Goal: Task Accomplishment & Management: Complete application form

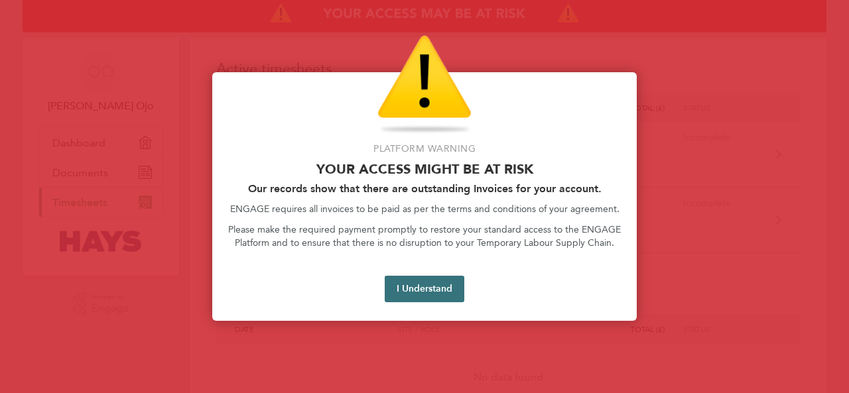
click at [433, 289] on button "I Understand" at bounding box center [425, 289] width 80 height 27
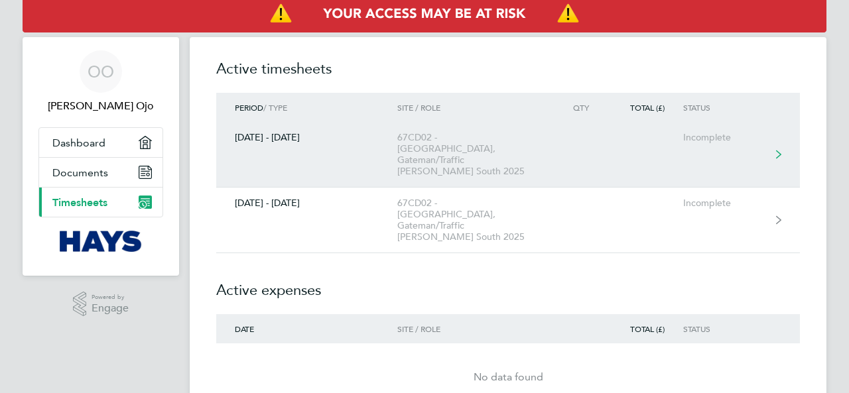
click at [310, 155] on link "[DATE] - [DATE] 67CD02 -[GEOGRAPHIC_DATA], Gateman/Traffic [PERSON_NAME] South …" at bounding box center [508, 155] width 584 height 66
click at [324, 149] on link "[DATE] - [DATE] 67CD02 -[GEOGRAPHIC_DATA], Gateman/Traffic [PERSON_NAME] South …" at bounding box center [508, 155] width 584 height 66
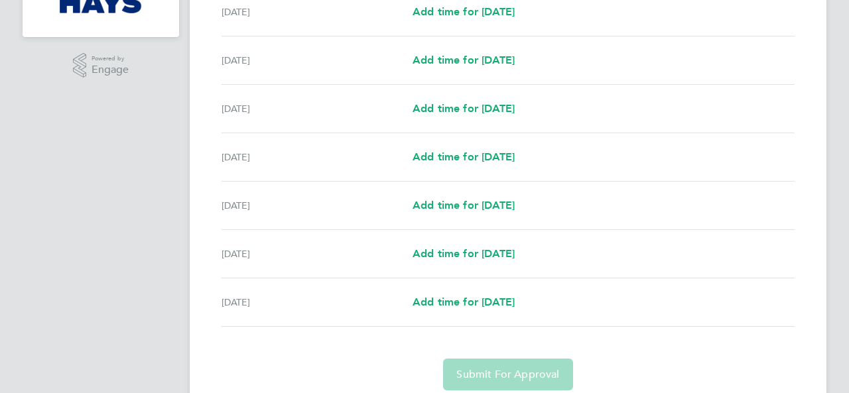
scroll to position [239, 0]
click at [483, 104] on span "Add time for [DATE]" at bounding box center [464, 108] width 102 height 13
select select "30"
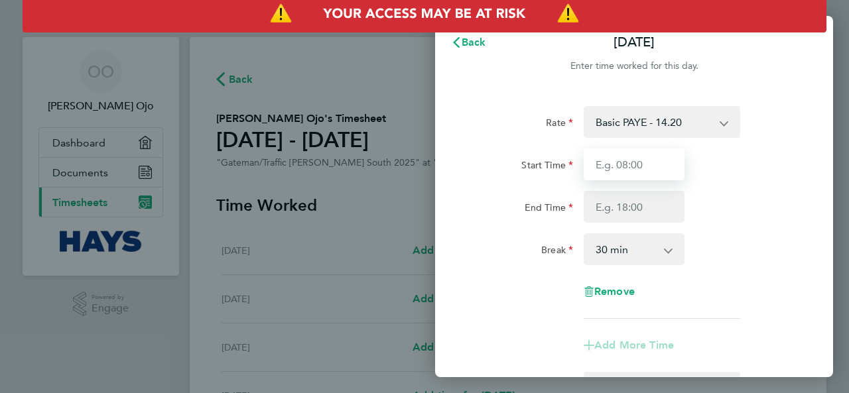
click at [634, 164] on input "Start Time" at bounding box center [634, 165] width 101 height 32
type input "18:00"
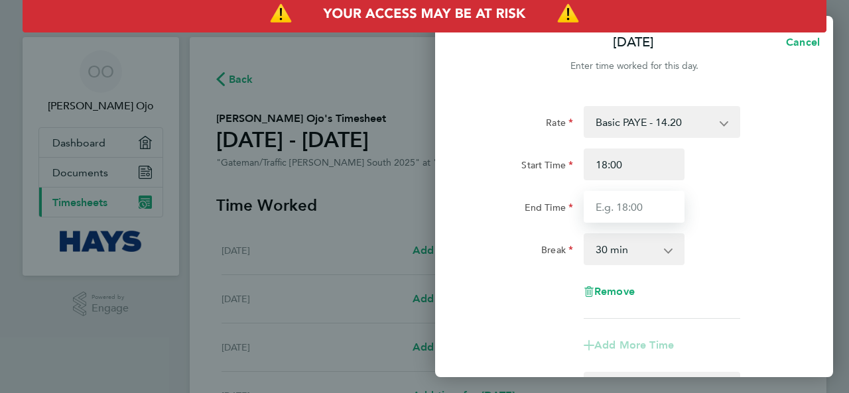
click at [637, 205] on input "End Time" at bounding box center [634, 207] width 101 height 32
type input "03:00"
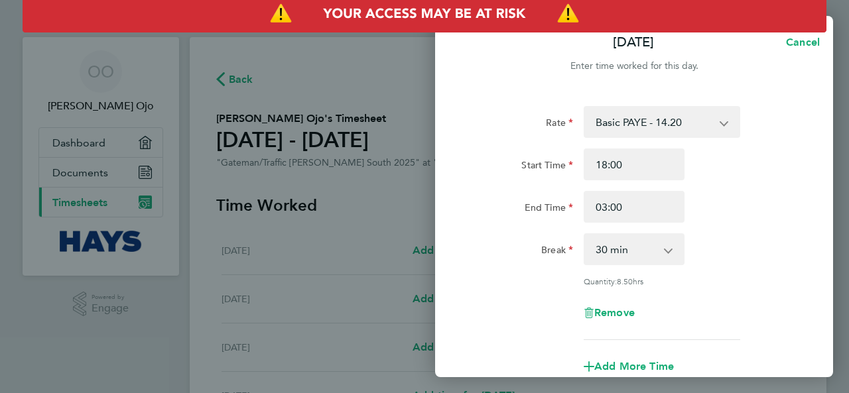
click at [671, 251] on app-icon-cross-button at bounding box center [675, 249] width 16 height 29
click at [711, 240] on div "Break 0 min 15 min 30 min 45 min 60 min 75 min 90 min" at bounding box center [634, 250] width 334 height 32
click at [742, 247] on div "Break 0 min 15 min 30 min 45 min 60 min 75 min 90 min" at bounding box center [634, 250] width 334 height 32
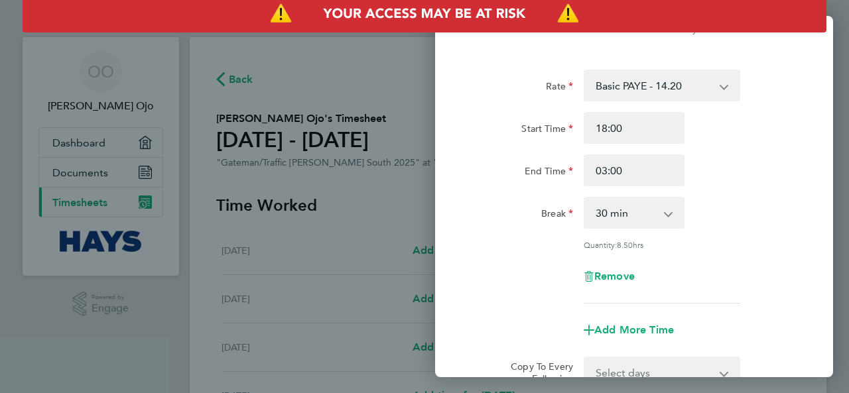
scroll to position [40, 0]
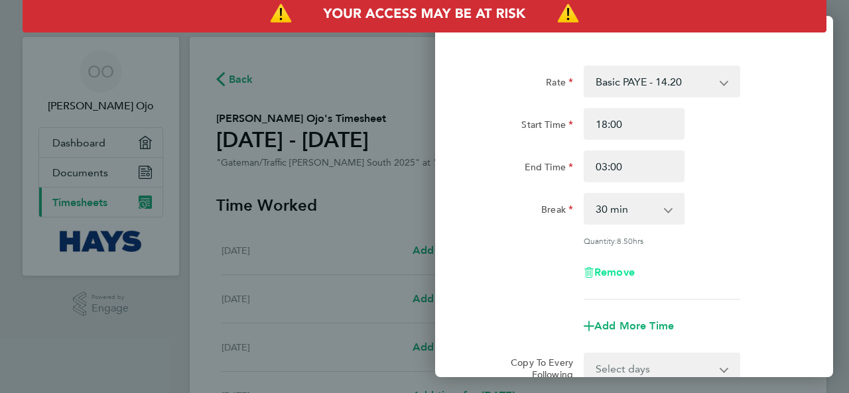
click at [619, 275] on span "Remove" at bounding box center [614, 272] width 40 height 13
select select "null"
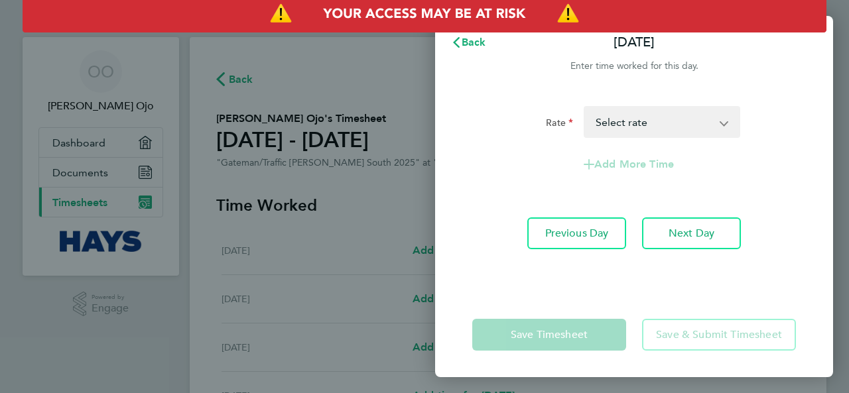
scroll to position [0, 0]
click at [479, 41] on span "Back" at bounding box center [474, 42] width 25 height 13
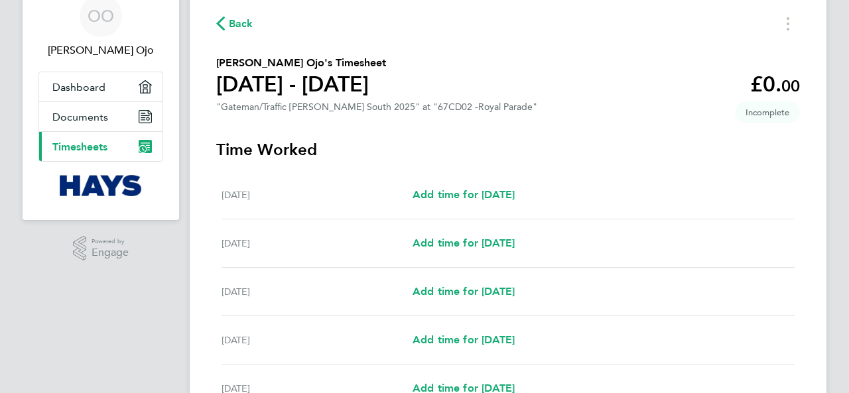
scroll to position [57, 0]
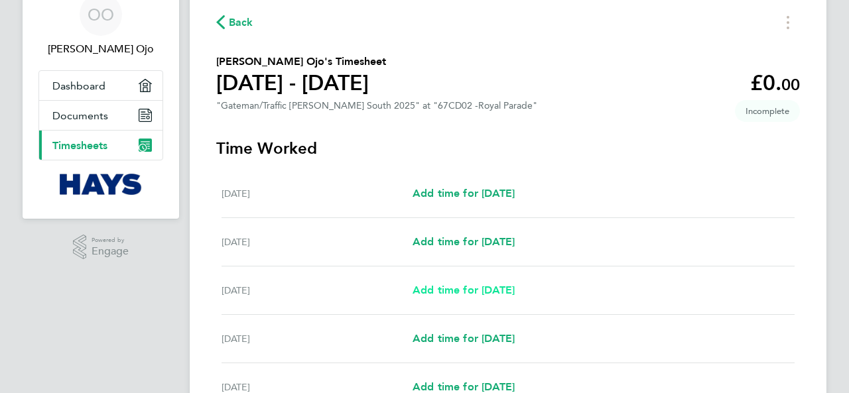
click at [451, 294] on span "Add time for [DATE]" at bounding box center [464, 290] width 102 height 13
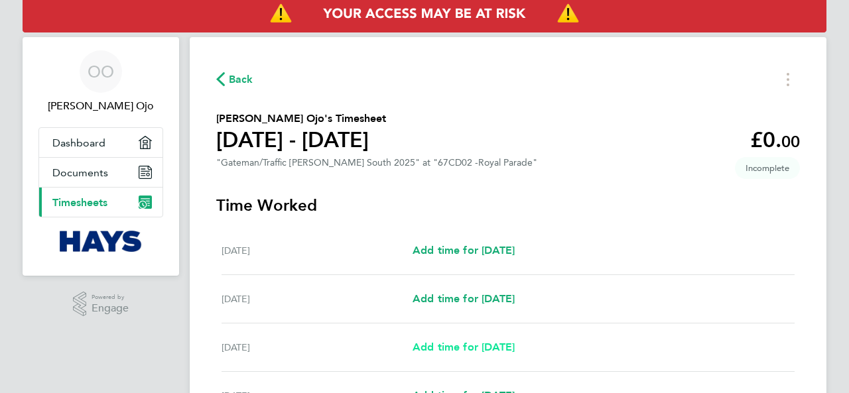
select select "30"
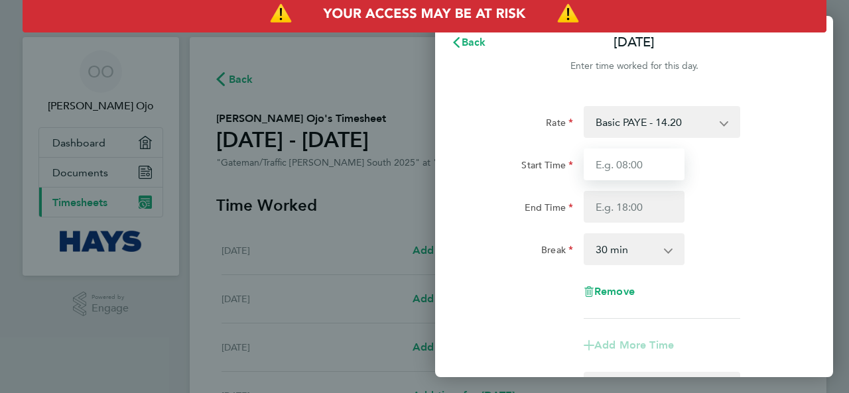
click at [652, 167] on input "Start Time" at bounding box center [634, 165] width 101 height 32
type input "18:00"
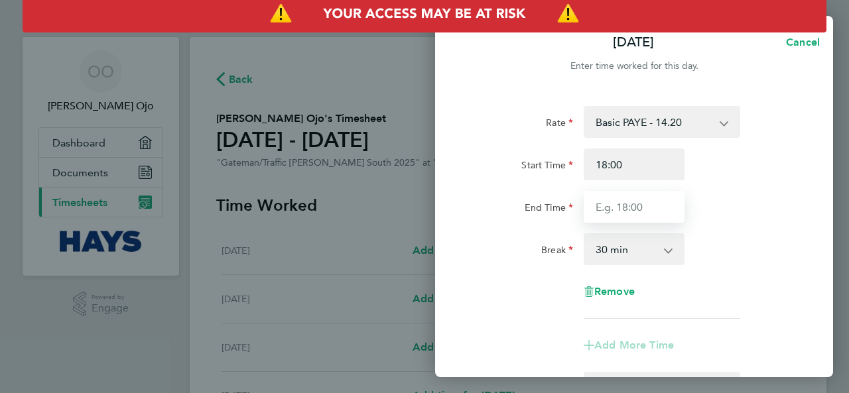
click at [645, 197] on input "End Time" at bounding box center [634, 207] width 101 height 32
type input "03:00"
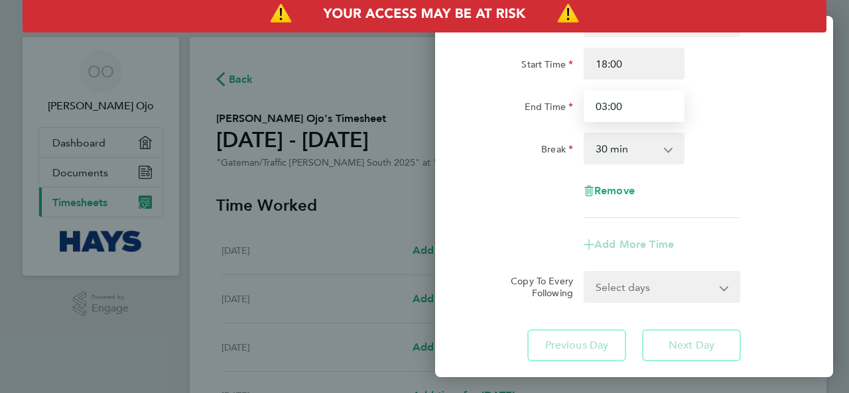
scroll to position [114, 0]
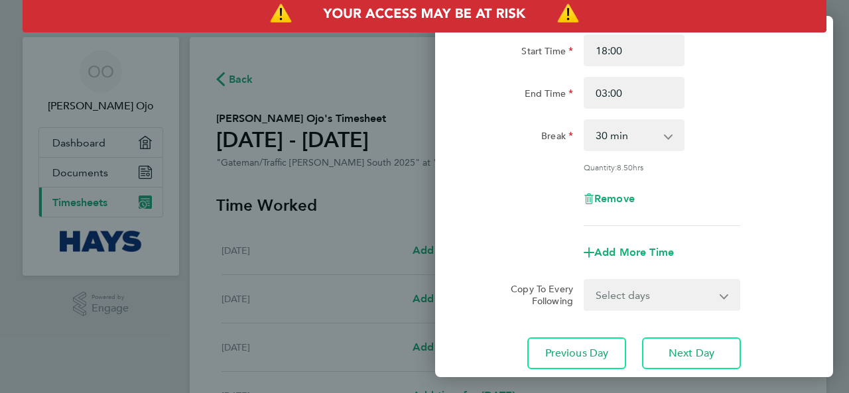
click at [726, 281] on app-icon-cross-button at bounding box center [732, 295] width 16 height 29
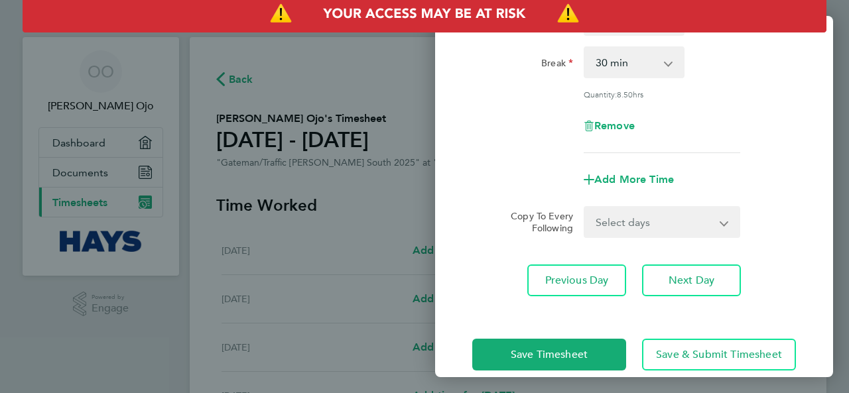
scroll to position [187, 0]
click at [712, 289] on button "Next Day" at bounding box center [691, 281] width 99 height 32
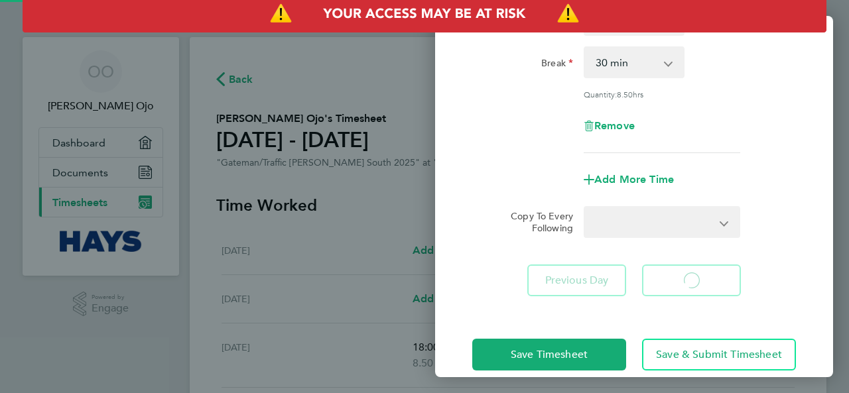
select select "30"
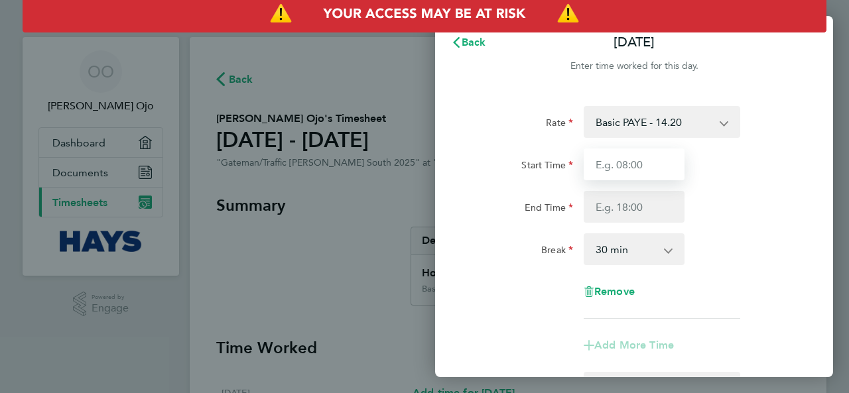
click at [650, 170] on input "Start Time" at bounding box center [634, 165] width 101 height 32
type input "18:00"
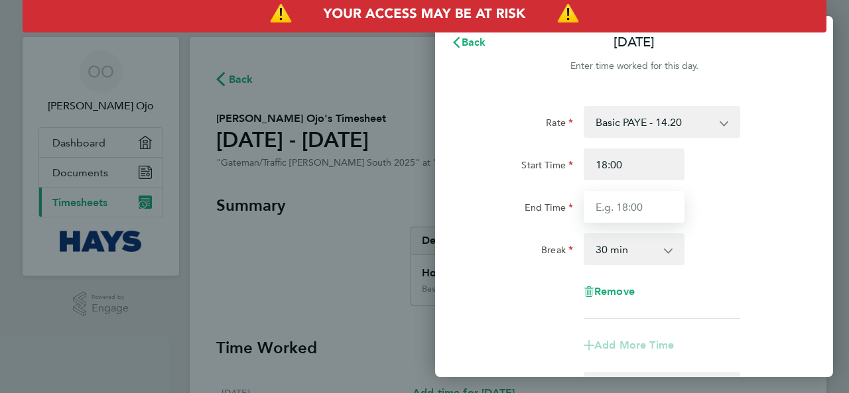
click at [650, 204] on input "End Time" at bounding box center [634, 207] width 101 height 32
type input "03:00"
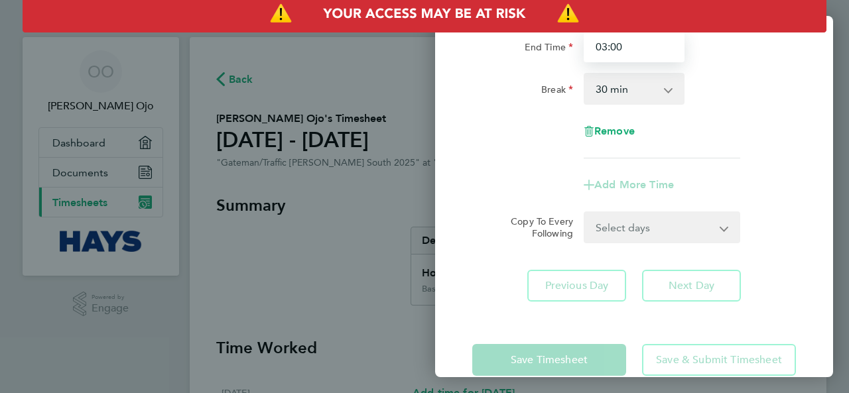
scroll to position [185, 0]
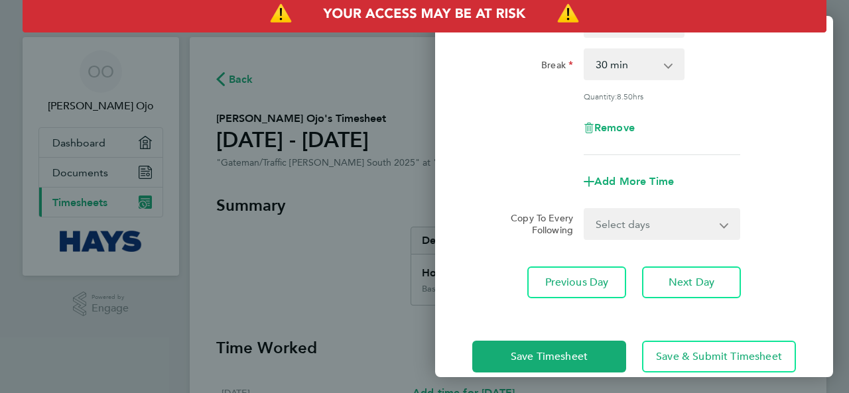
click at [724, 206] on form "Rate Basic PAYE - 14.20 Overtime - 21.30 Start Time 18:00 End Time 03:00 Break …" at bounding box center [634, 80] width 324 height 319
click at [705, 296] on button "Next Day" at bounding box center [691, 283] width 99 height 32
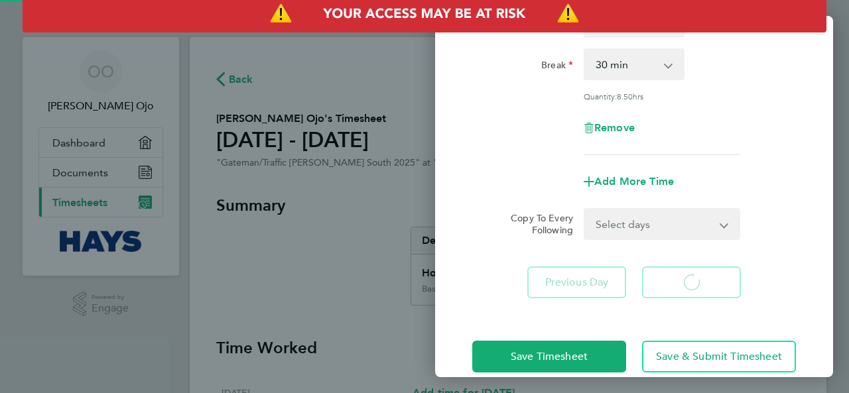
select select "30"
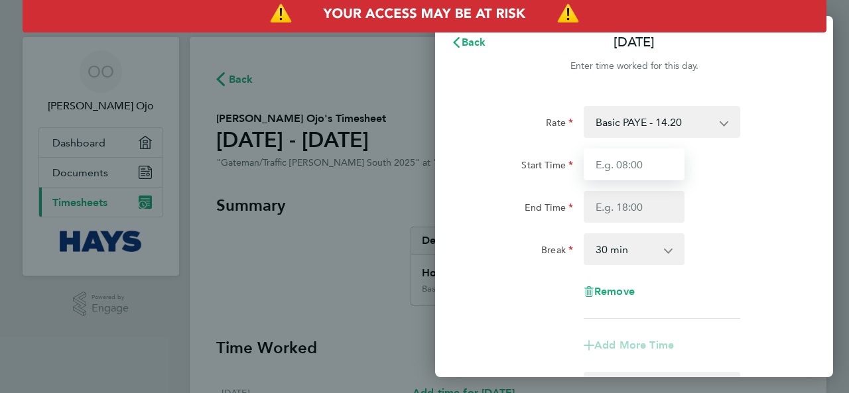
click at [680, 158] on input "Start Time" at bounding box center [634, 165] width 101 height 32
type input "18:00"
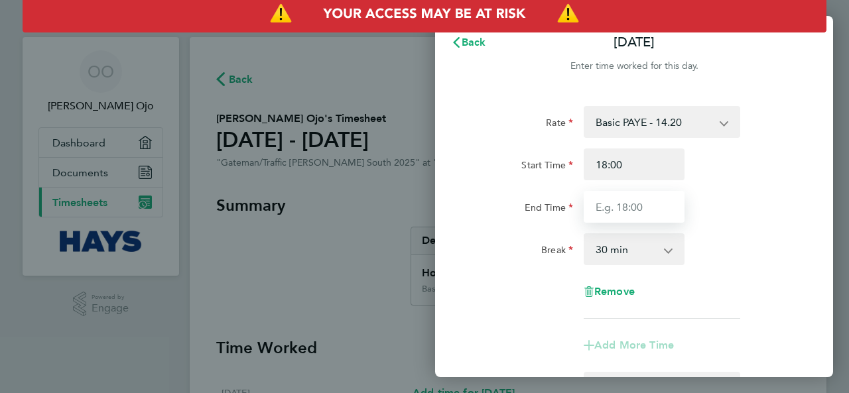
click at [661, 200] on input "End Time" at bounding box center [634, 207] width 101 height 32
type input "03:00"
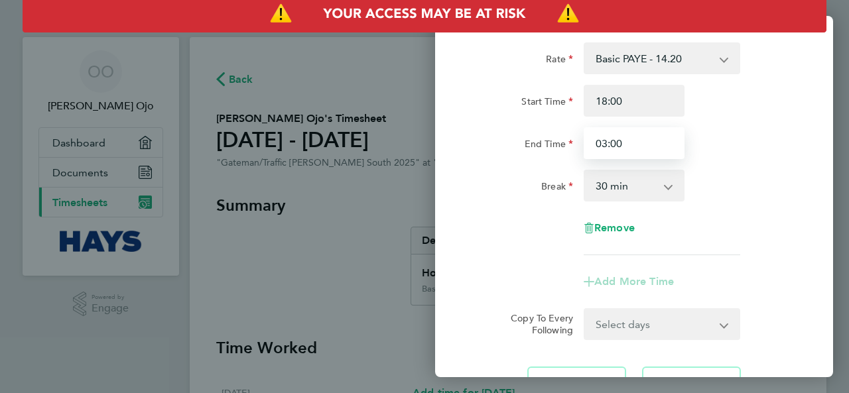
scroll to position [185, 0]
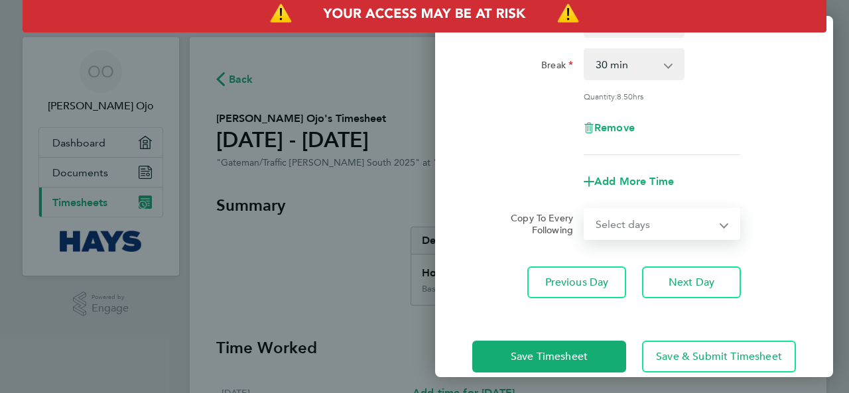
click at [724, 204] on form "Rate Basic PAYE - 14.20 Overtime - 21.30 Start Time 18:00 End Time 03:00 Break …" at bounding box center [634, 80] width 324 height 319
select select "THU"
click at [585, 210] on select "Select days Day [DATE] [DATE]" at bounding box center [654, 224] width 139 height 29
select select "[DATE]"
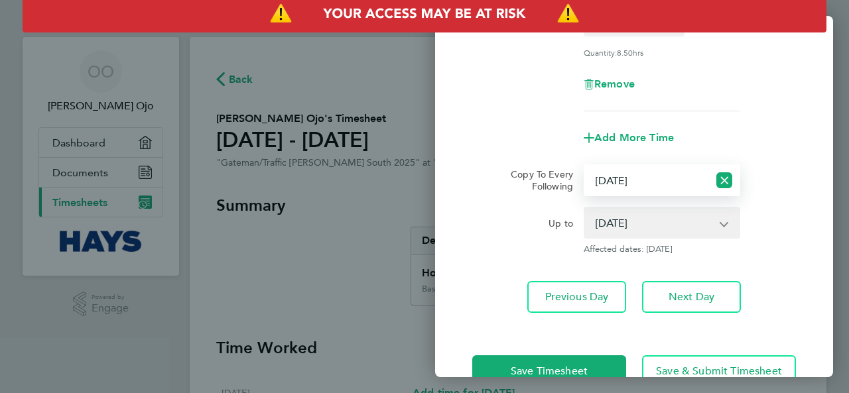
scroll to position [264, 0]
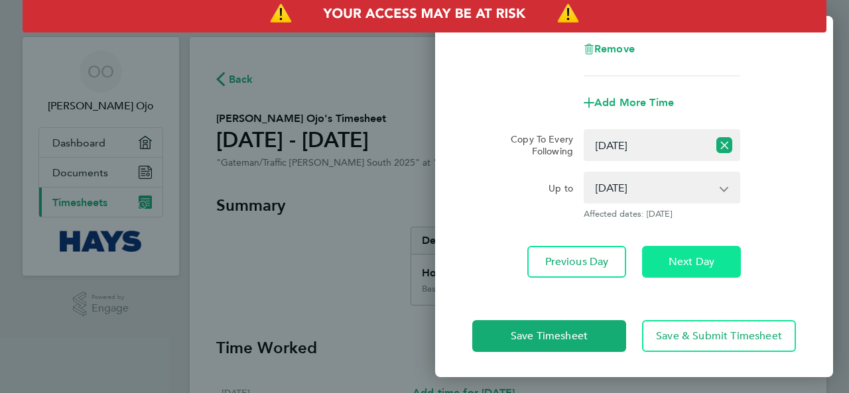
click at [654, 261] on button "Next Day" at bounding box center [691, 262] width 99 height 32
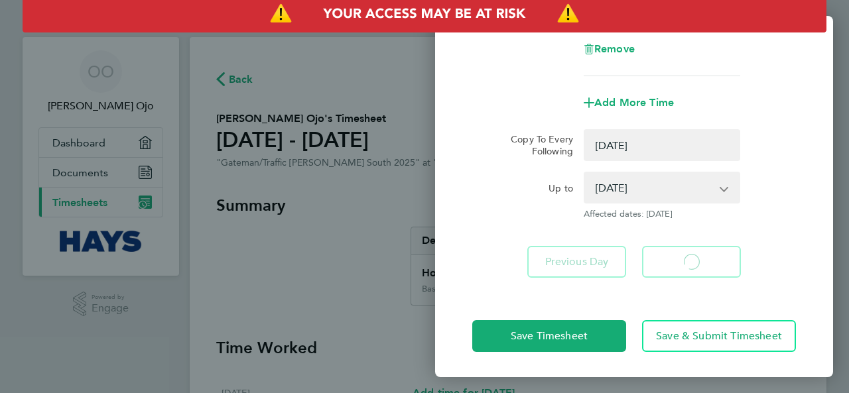
select select "0: null"
select select "30"
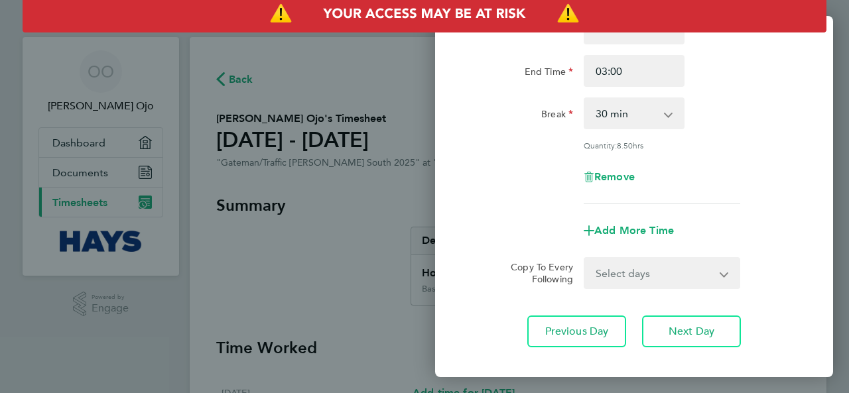
scroll to position [206, 0]
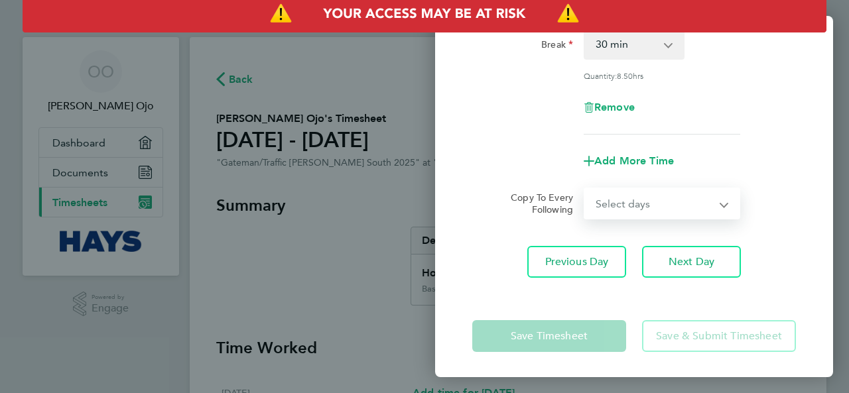
click at [671, 201] on select "Select days [DATE]" at bounding box center [654, 203] width 139 height 29
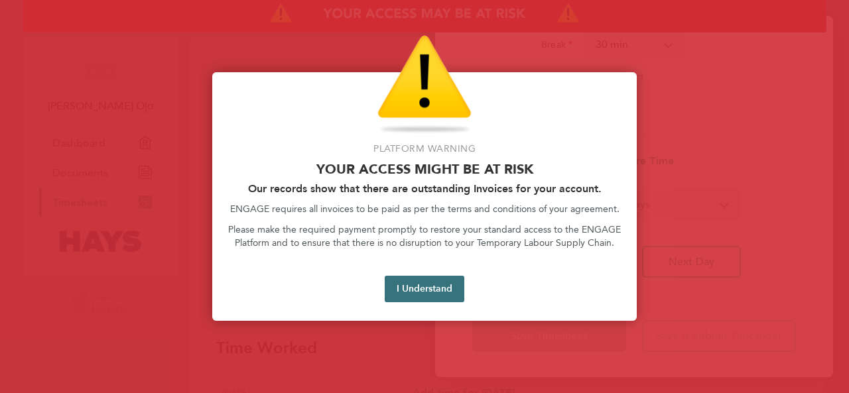
click at [448, 286] on button "I Understand" at bounding box center [425, 289] width 80 height 27
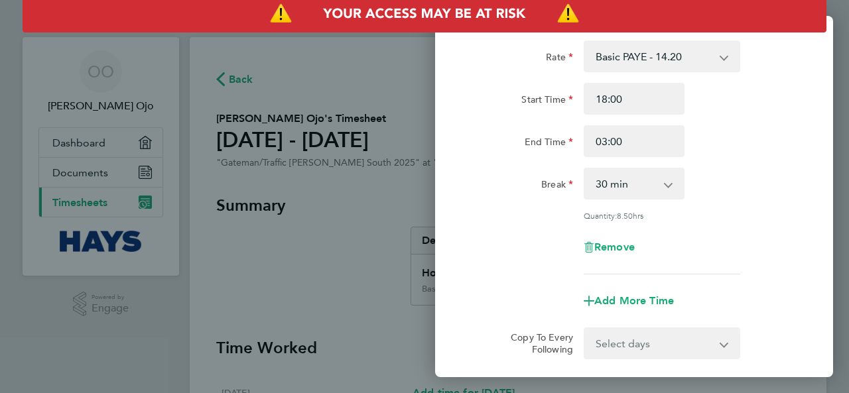
scroll to position [67, 0]
click at [370, 248] on div "Back [DATE] Enter time worked for this day. Rate Basic PAYE - 14.20 Overtime - …" at bounding box center [424, 196] width 849 height 393
click at [729, 350] on app-icon-cross-button at bounding box center [732, 342] width 16 height 29
click at [727, 348] on app-icon-cross-button at bounding box center [732, 342] width 16 height 29
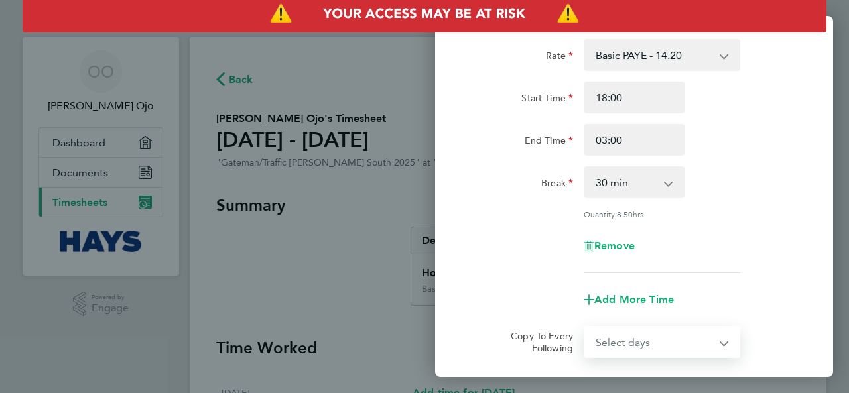
click at [722, 344] on select "Select days [DATE]" at bounding box center [654, 342] width 139 height 29
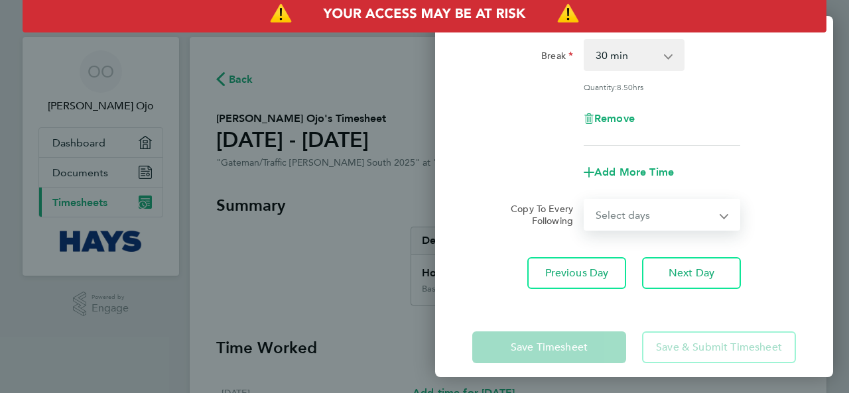
scroll to position [206, 0]
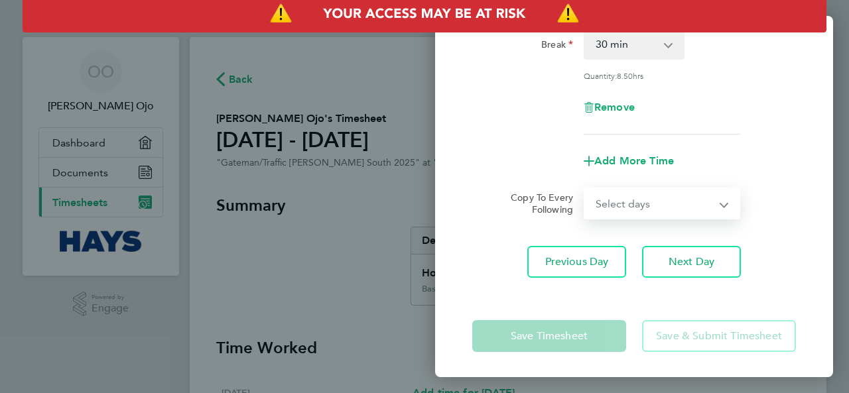
click at [638, 211] on select "Select days [DATE]" at bounding box center [654, 203] width 139 height 29
click at [585, 189] on select "Select days [DATE]" at bounding box center [654, 203] width 139 height 29
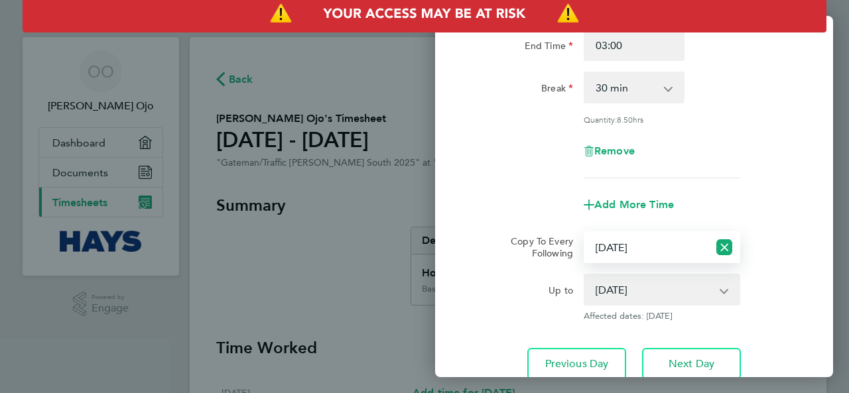
scroll to position [264, 0]
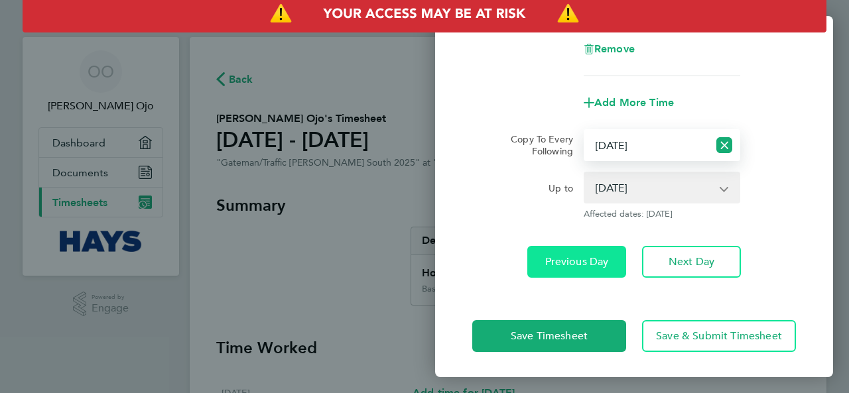
click at [586, 257] on span "Previous Day" at bounding box center [577, 261] width 64 height 13
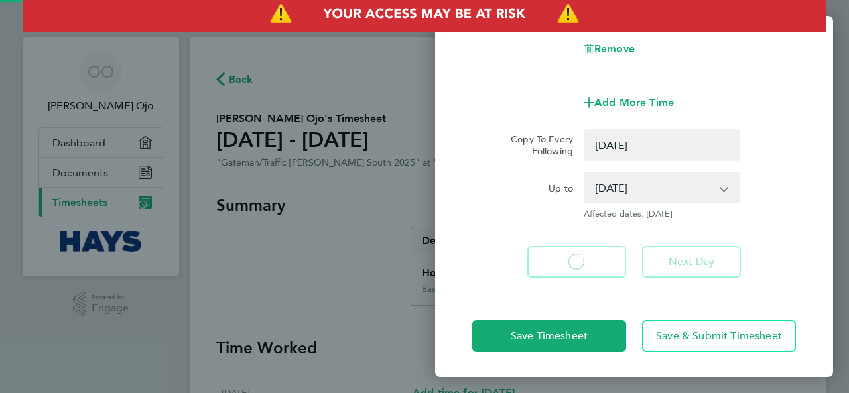
select select "0: null"
select select "30"
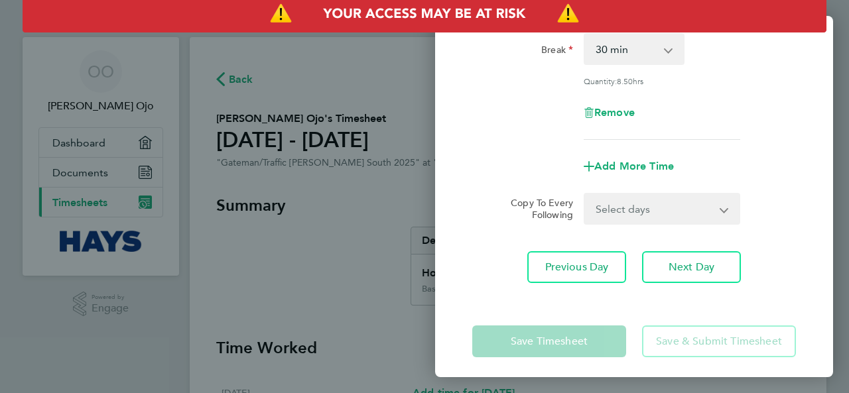
scroll to position [206, 0]
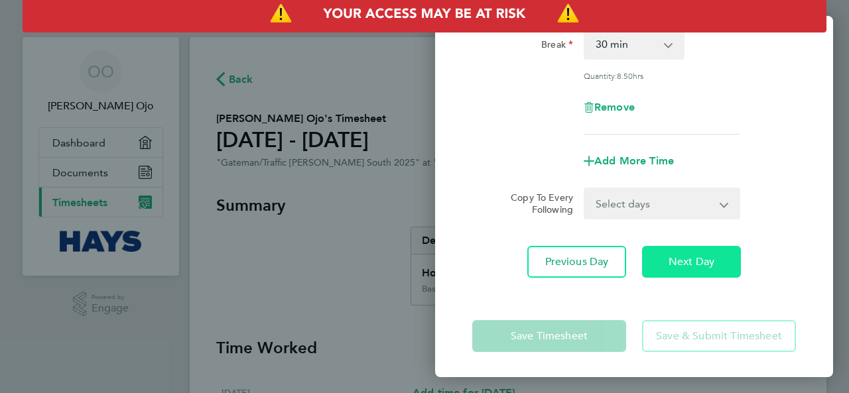
click at [689, 261] on span "Next Day" at bounding box center [692, 261] width 46 height 13
select select "30"
click at [689, 261] on span "Next Day" at bounding box center [692, 261] width 46 height 13
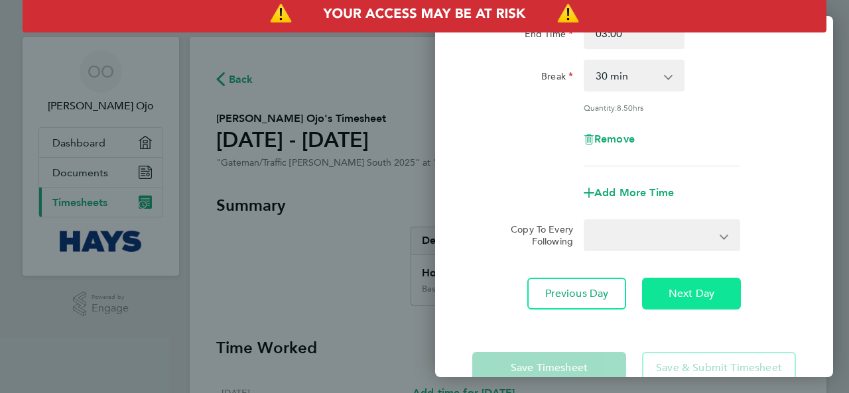
select select "30"
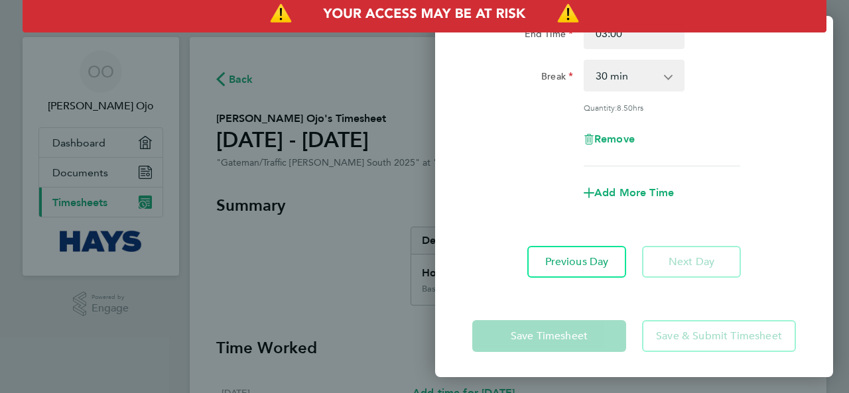
click at [614, 312] on div "Save Timesheet Save & Submit Timesheet" at bounding box center [634, 336] width 398 height 85
click at [581, 249] on button "Previous Day" at bounding box center [576, 262] width 99 height 32
select select "30"
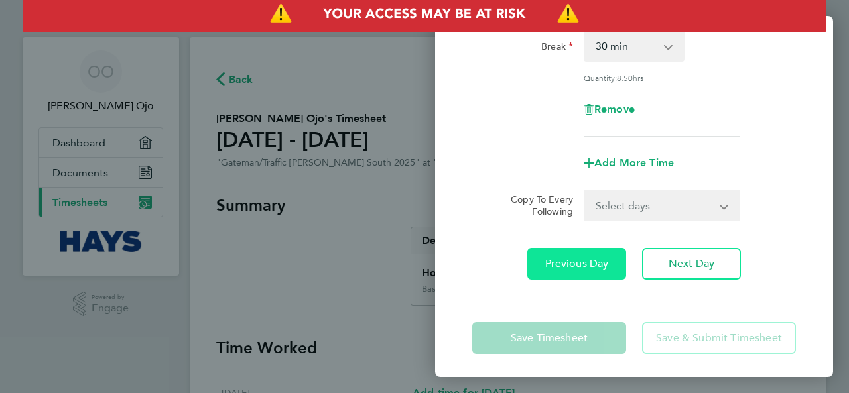
scroll to position [206, 0]
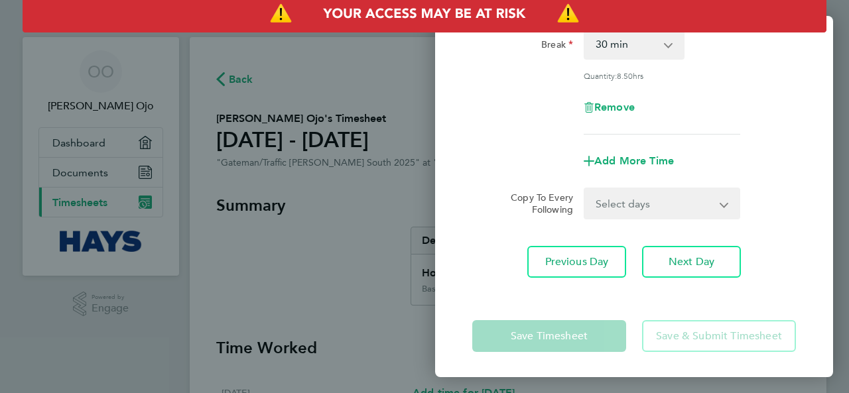
click at [685, 331] on app-form-button "Save & Submit Timesheet" at bounding box center [715, 336] width 162 height 32
click at [382, 182] on div "Back [DATE] Enter time worked for this day. Rate Basic PAYE - 14.20 Overtime - …" at bounding box center [424, 196] width 849 height 393
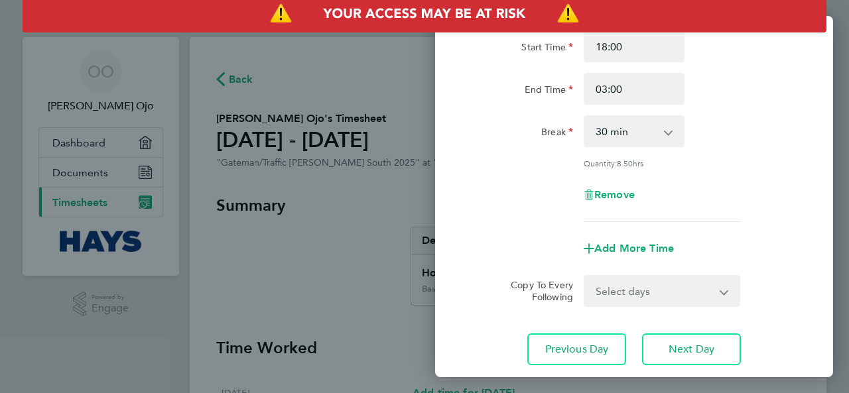
scroll to position [0, 0]
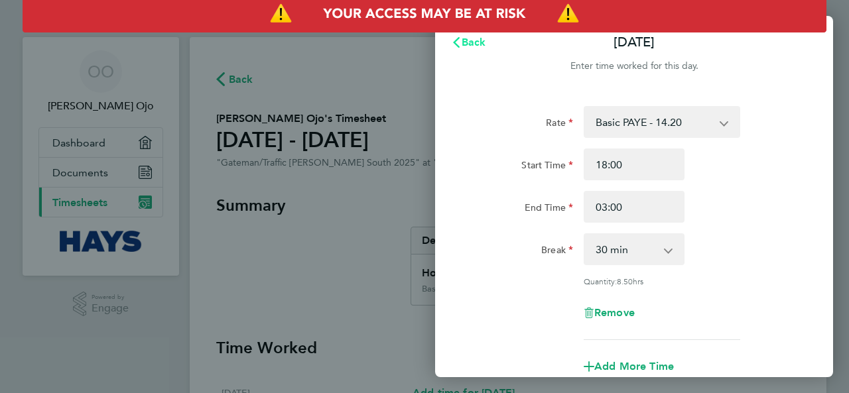
click at [472, 40] on span "Back" at bounding box center [474, 42] width 25 height 13
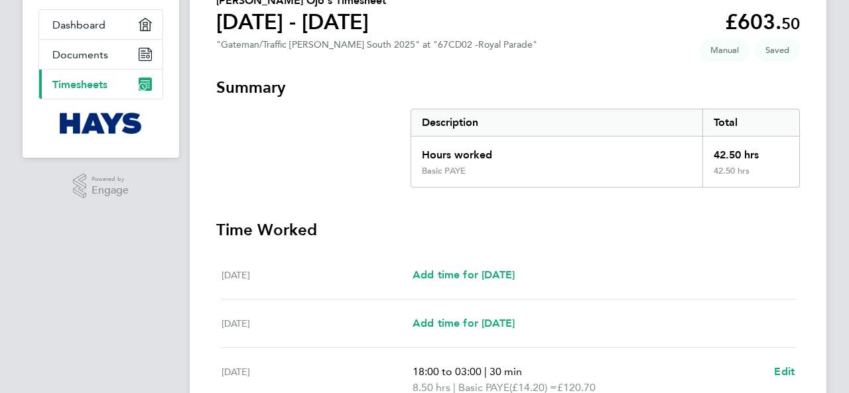
scroll to position [119, 0]
click at [728, 162] on div "42.50 hrs" at bounding box center [751, 150] width 97 height 29
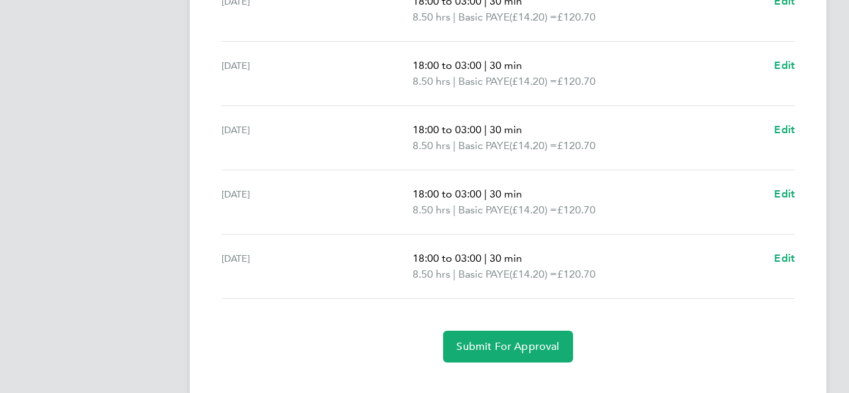
scroll to position [509, 0]
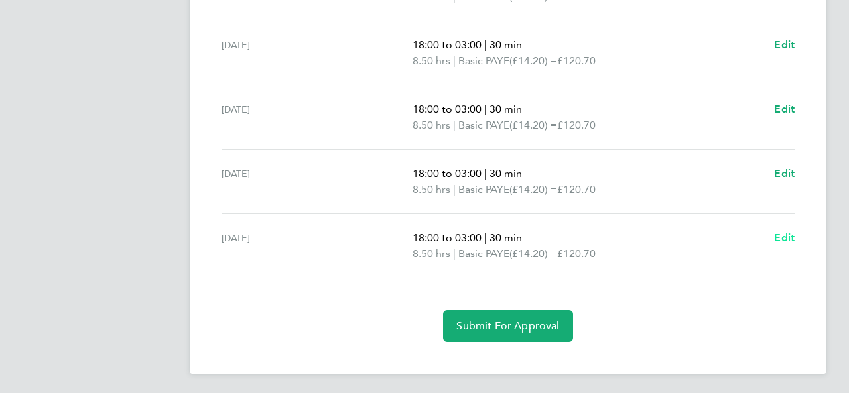
click at [791, 239] on span "Edit" at bounding box center [784, 238] width 21 height 13
select select "30"
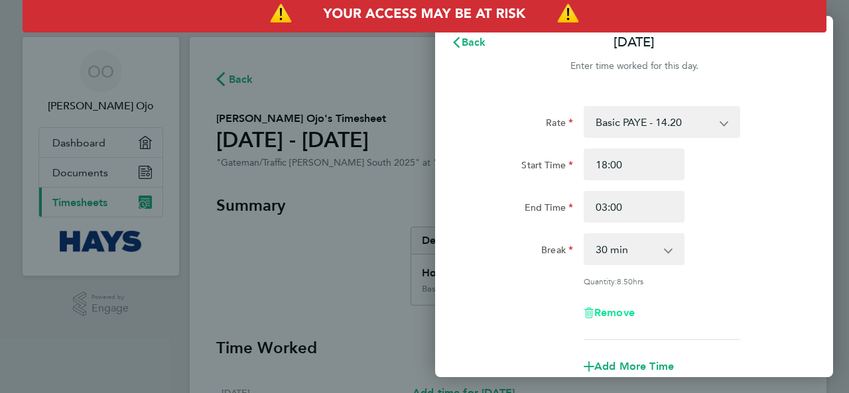
click at [628, 307] on span "Remove" at bounding box center [614, 312] width 40 height 13
select select "null"
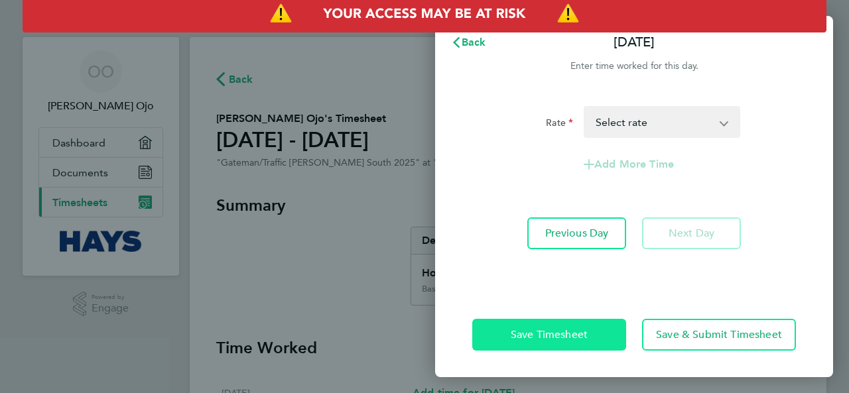
click at [594, 330] on button "Save Timesheet" at bounding box center [549, 335] width 154 height 32
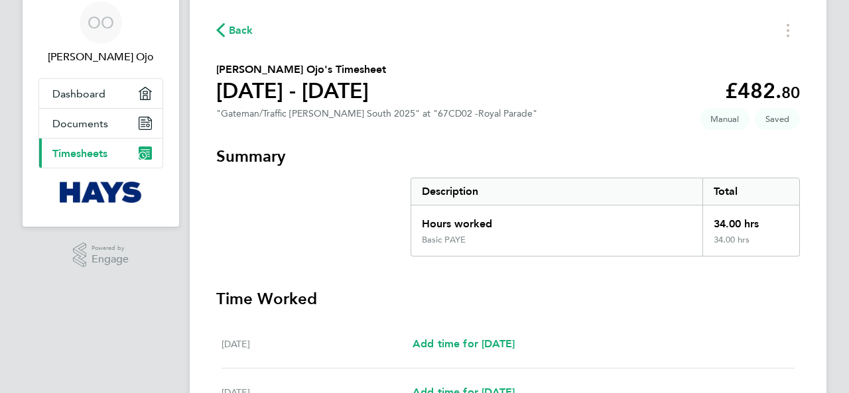
click at [770, 354] on div "[DATE] Add time for [DATE] Add time for [DATE]" at bounding box center [508, 344] width 573 height 48
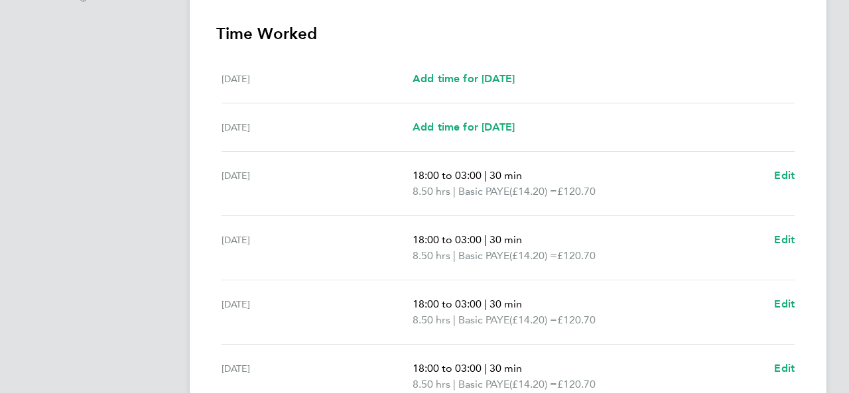
scroll to position [322, 0]
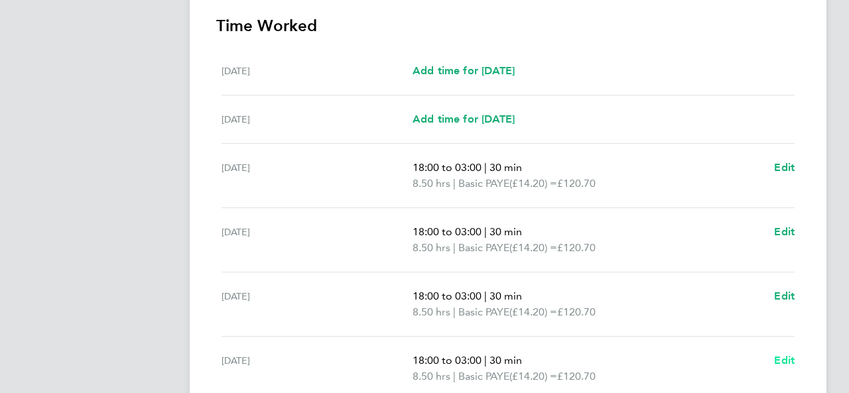
click at [775, 354] on span "Edit" at bounding box center [784, 360] width 21 height 13
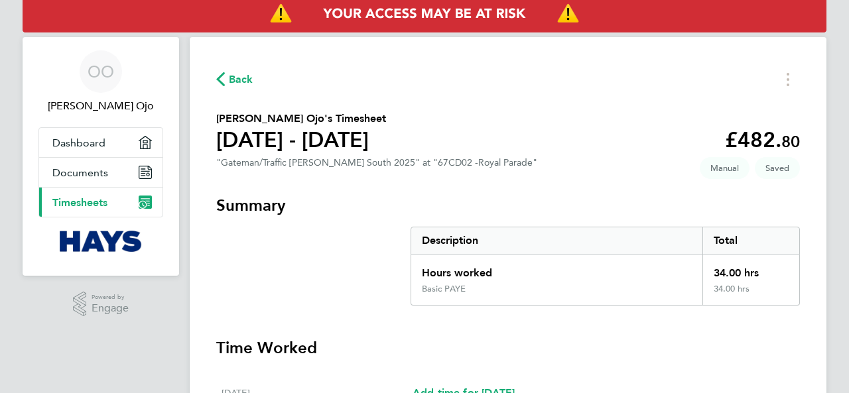
select select "30"
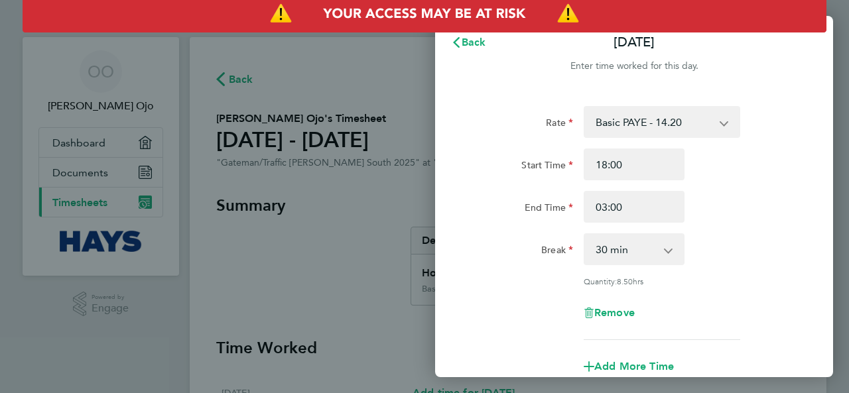
click at [764, 352] on div "Add More Time" at bounding box center [634, 367] width 334 height 32
click at [352, 342] on div "Back [DATE] Enter time worked for this day. Rate Basic PAYE - 14.20 Overtime - …" at bounding box center [424, 196] width 849 height 393
click at [402, 354] on div "Back [DATE] Enter time worked for this day. Rate Basic PAYE - 14.20 Overtime - …" at bounding box center [424, 196] width 849 height 393
click at [395, 303] on div "Back [DATE] Enter time worked for this day. Rate Basic PAYE - 14.20 Overtime - …" at bounding box center [424, 196] width 849 height 393
click at [470, 42] on span "Back" at bounding box center [474, 42] width 25 height 13
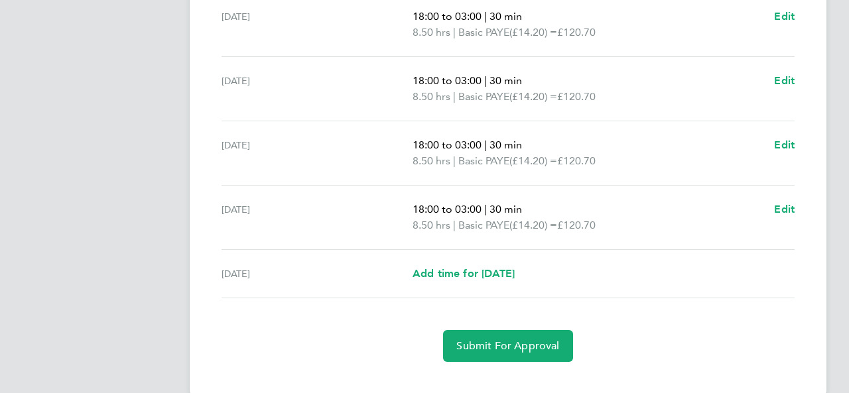
scroll to position [494, 0]
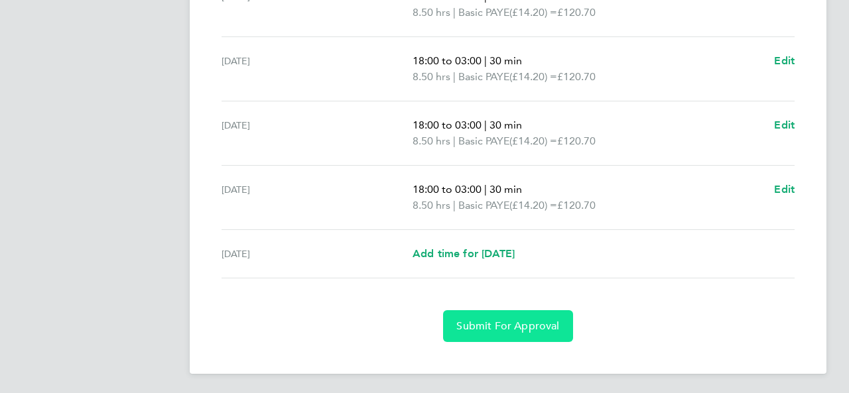
click at [536, 335] on button "Submit For Approval" at bounding box center [507, 326] width 129 height 32
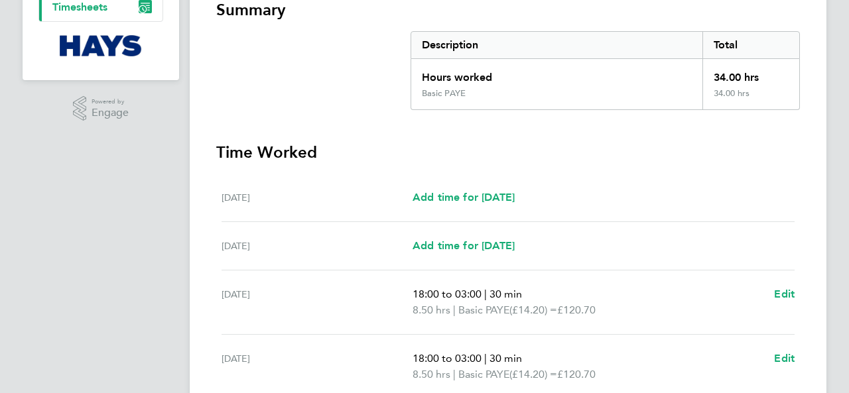
scroll to position [182, 0]
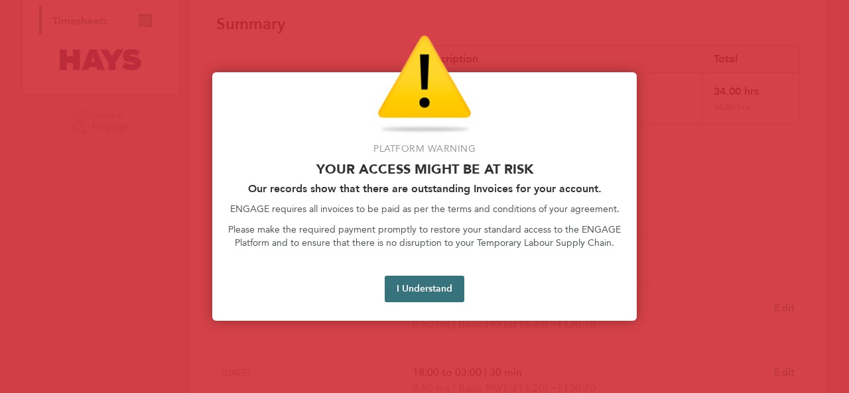
click at [415, 295] on button "I Understand" at bounding box center [425, 289] width 80 height 27
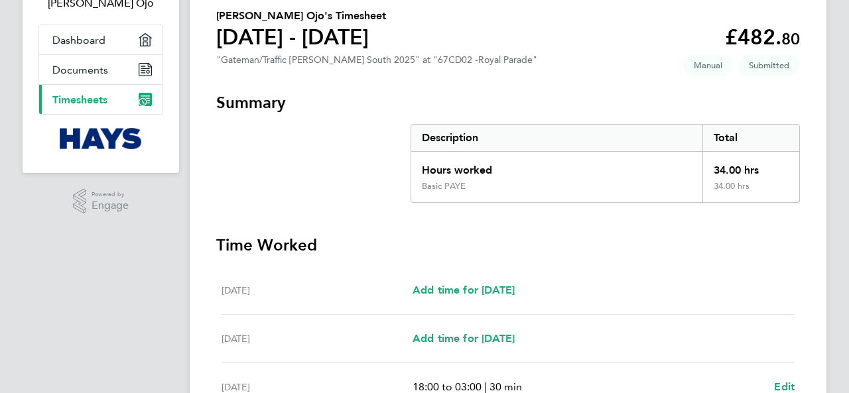
scroll to position [0, 0]
